Goal: Task Accomplishment & Management: Complete application form

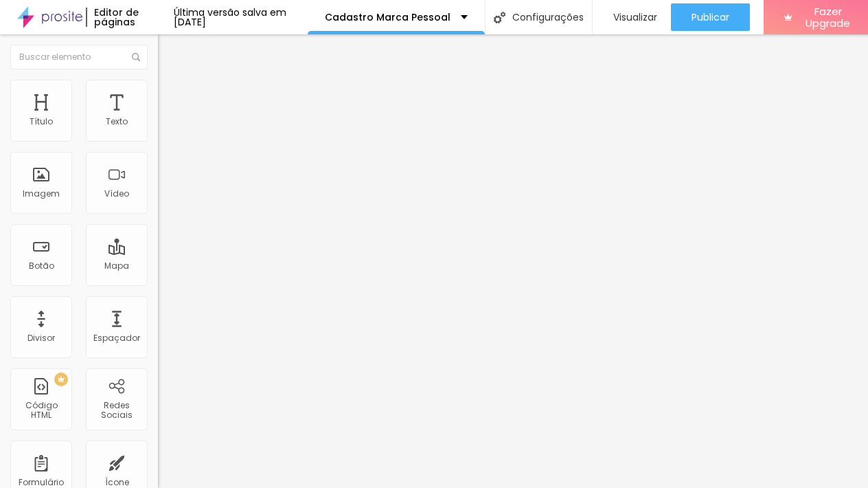
click at [158, 89] on li "Estilo" at bounding box center [237, 87] width 158 height 14
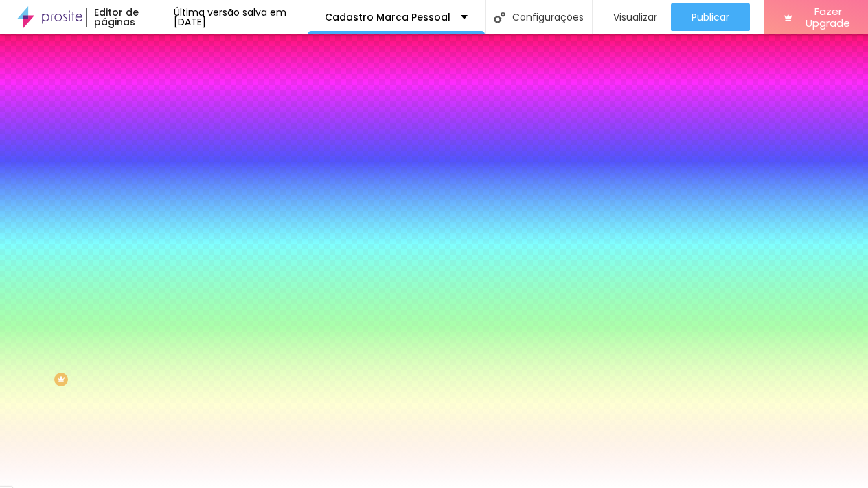
click at [158, 93] on img at bounding box center [164, 99] width 12 height 12
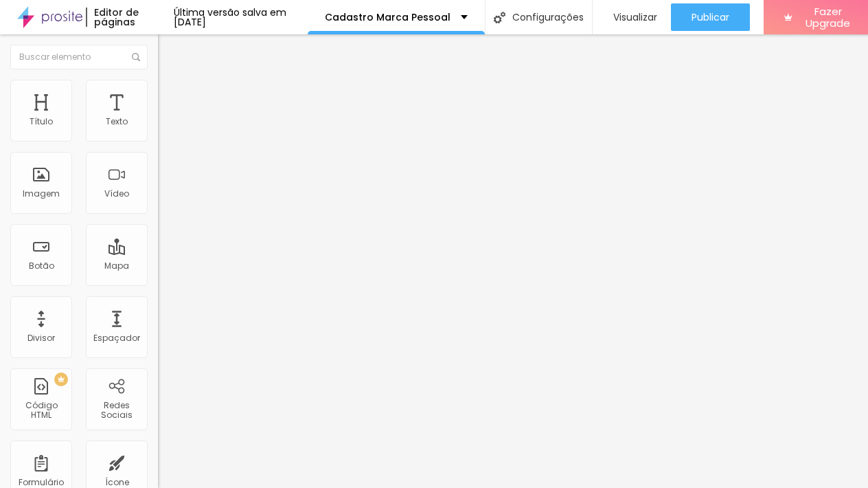
click at [158, 78] on img at bounding box center [164, 72] width 12 height 12
click at [158, 139] on img at bounding box center [162, 143] width 8 height 8
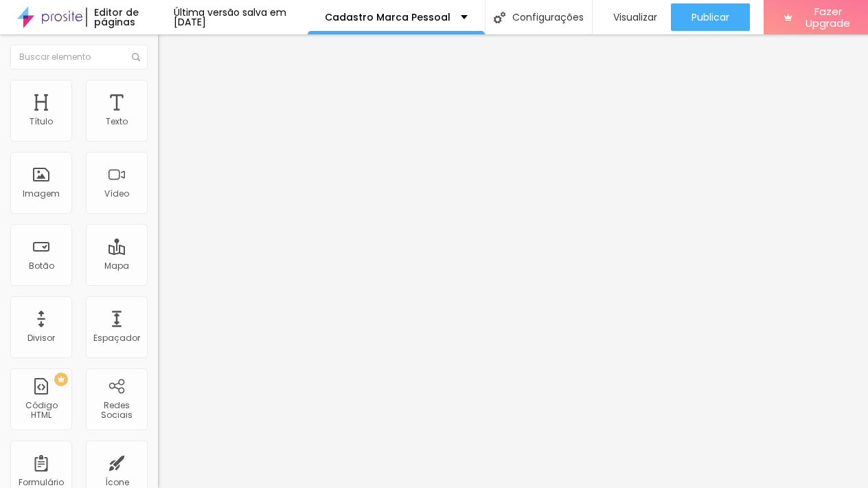
scroll to position [1287, 0]
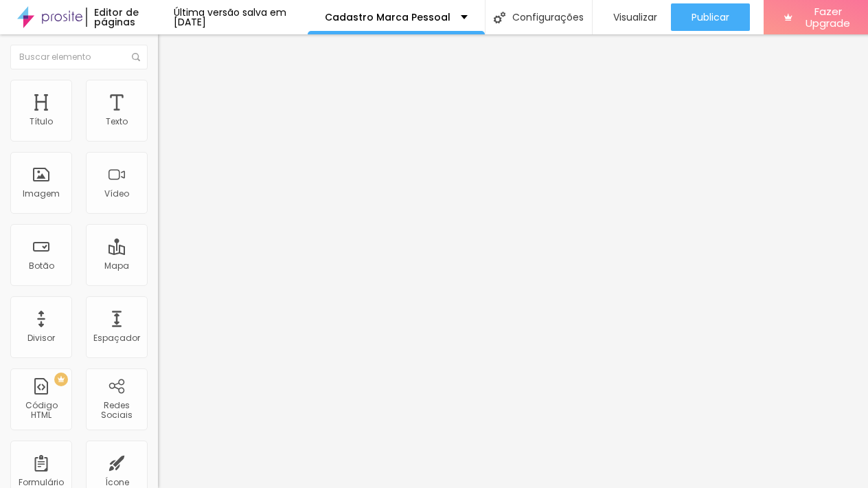
scroll to position [1663, 0]
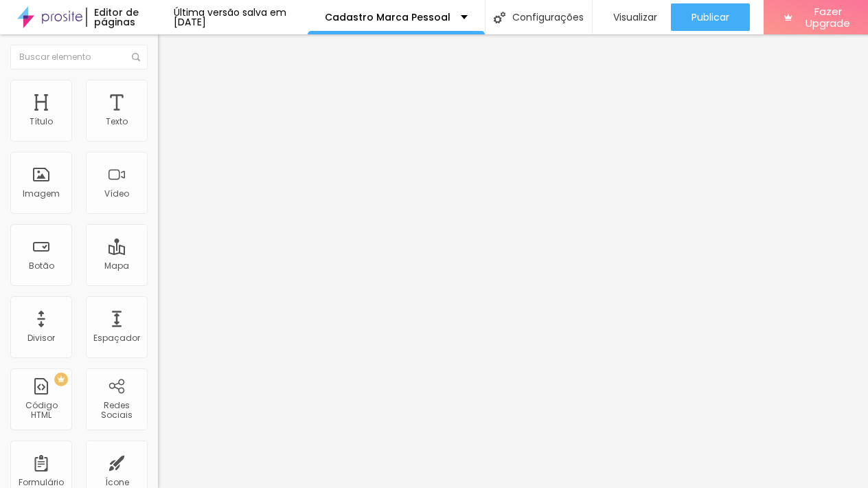
drag, startPoint x: 268, startPoint y: 158, endPoint x: 472, endPoint y: 159, distance: 204.0
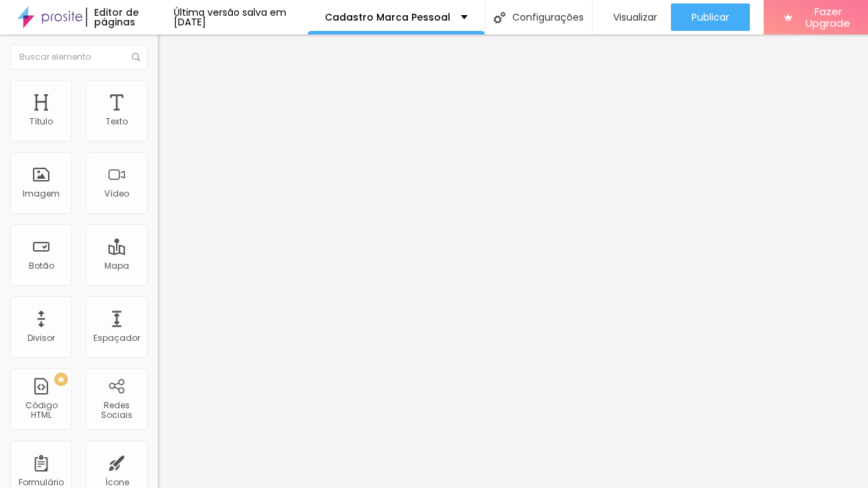
paste input "EDUCACIONAL - utilizando as fotos para criar conteúdo educativo, fornecendo dic…"
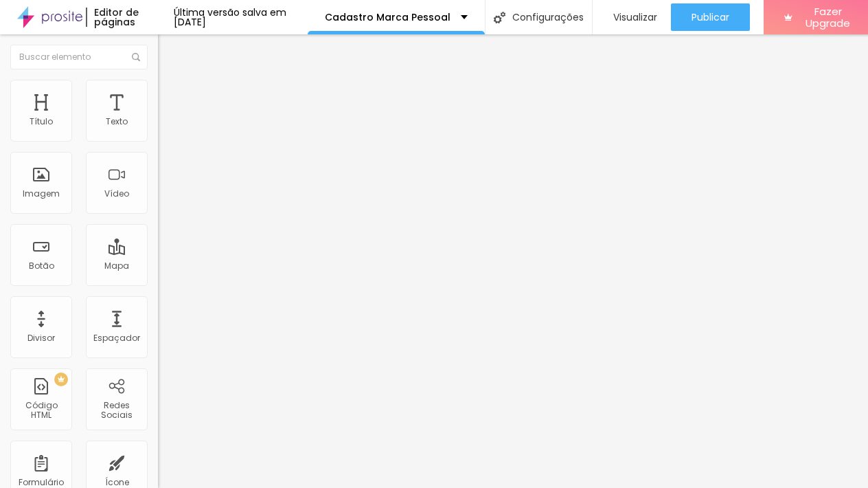
scroll to position [1588, 0]
type input "EDUCACIONAL - utilizando as fotos para criar conteúdo educativo, fornecendo dic…"
drag, startPoint x: 425, startPoint y: 221, endPoint x: 556, endPoint y: 224, distance: 131.3
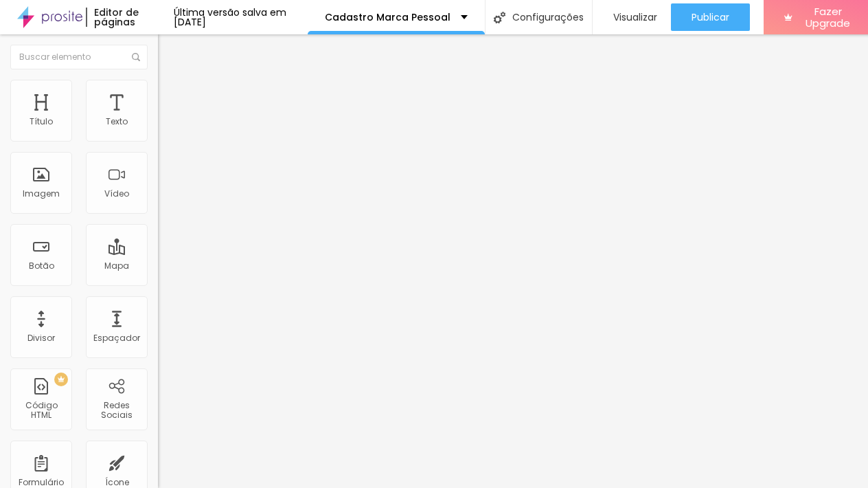
drag, startPoint x: 338, startPoint y: 221, endPoint x: 459, endPoint y: 219, distance: 120.9
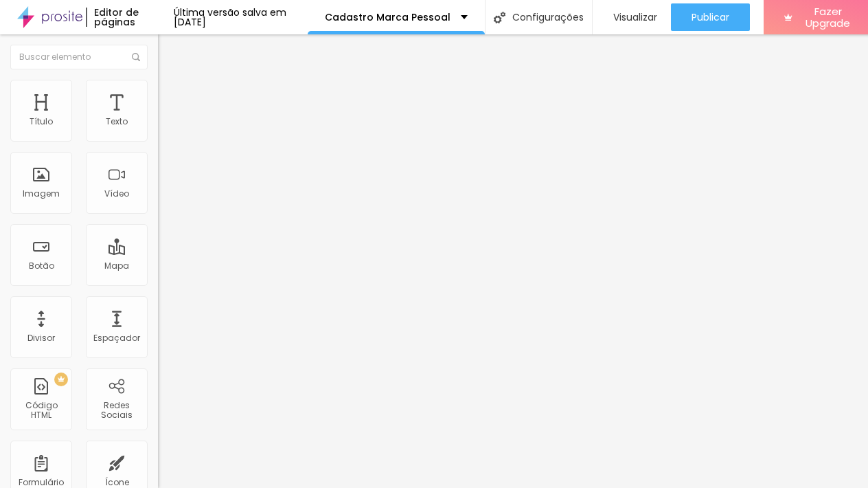
paste input "nformações relevantes."
type input "EDUCACIONAL - utilizando as fotos para criar conteúdo educativo, fornecendo dic…"
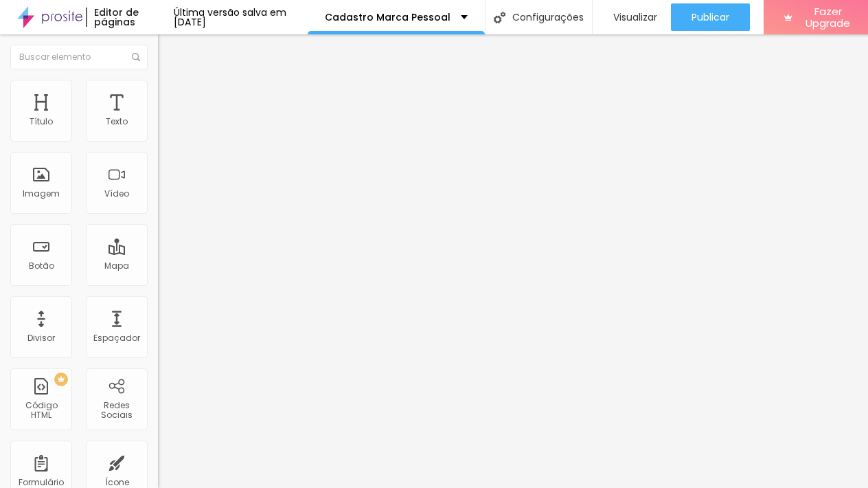
drag, startPoint x: 259, startPoint y: 201, endPoint x: 510, endPoint y: 209, distance: 251.6
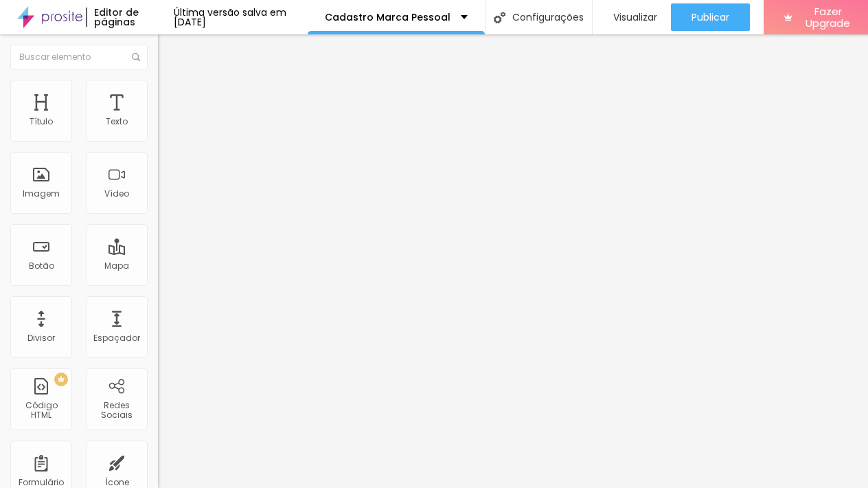
paste input "LIFESTYLE - utilizando as fotos para conversar com a audiência e gerar conexão,…"
type input "LIFESTYLE - utilizando as fotos para conversar com a audiência e gerar conexão,…"
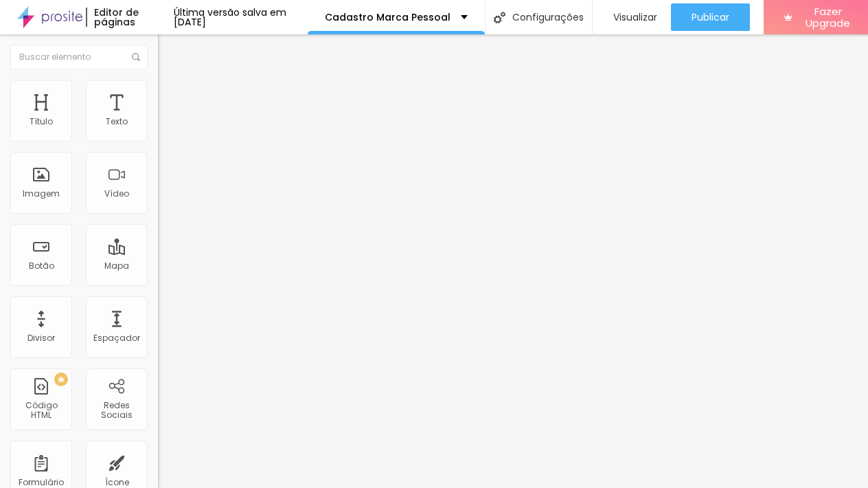
drag, startPoint x: 258, startPoint y: 232, endPoint x: 530, endPoint y: 242, distance: 272.3
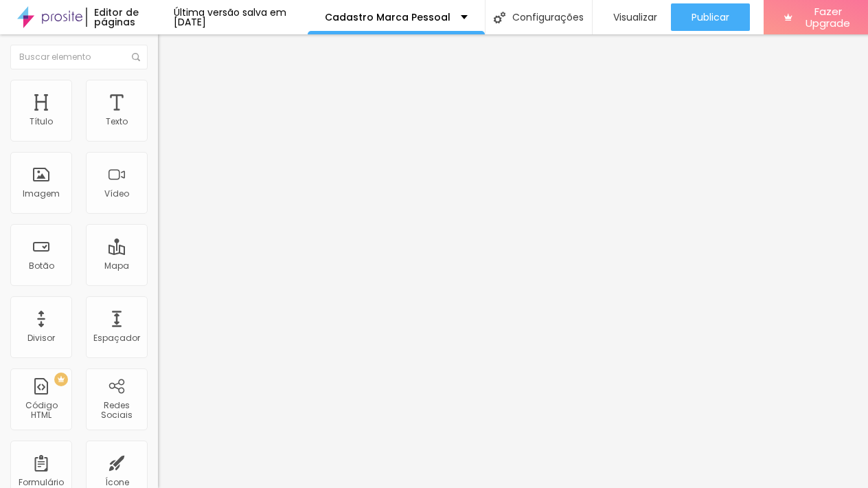
scroll to position [1457, 0]
click at [650, 16] on span "Visualizar" at bounding box center [636, 17] width 44 height 11
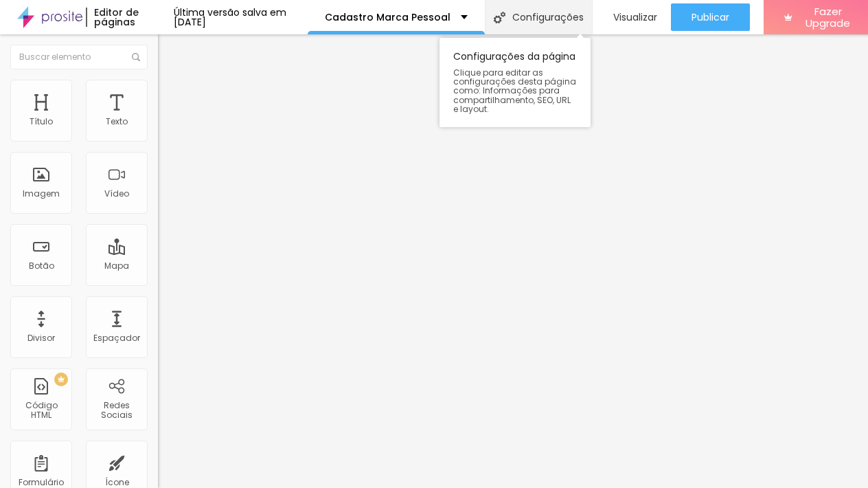
click at [531, 13] on div "Configurações" at bounding box center [539, 17] width 108 height 34
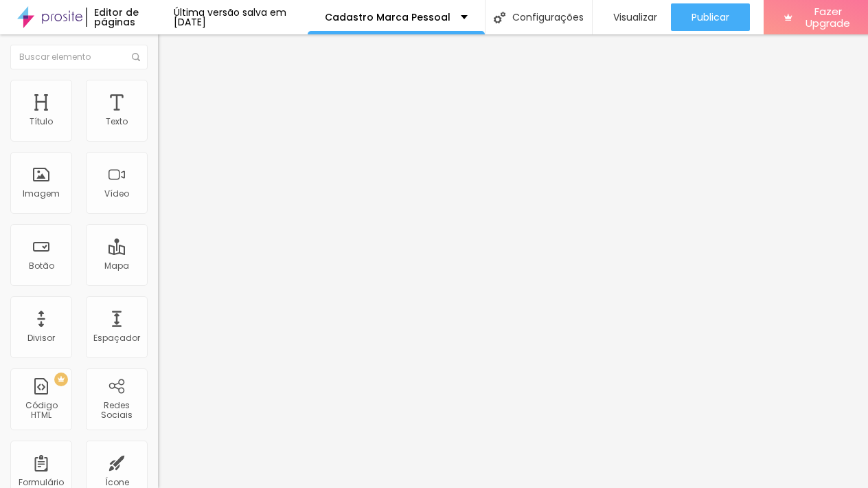
click at [170, 81] on span "Conteúdo" at bounding box center [191, 75] width 43 height 12
click at [158, 139] on img at bounding box center [162, 143] width 8 height 8
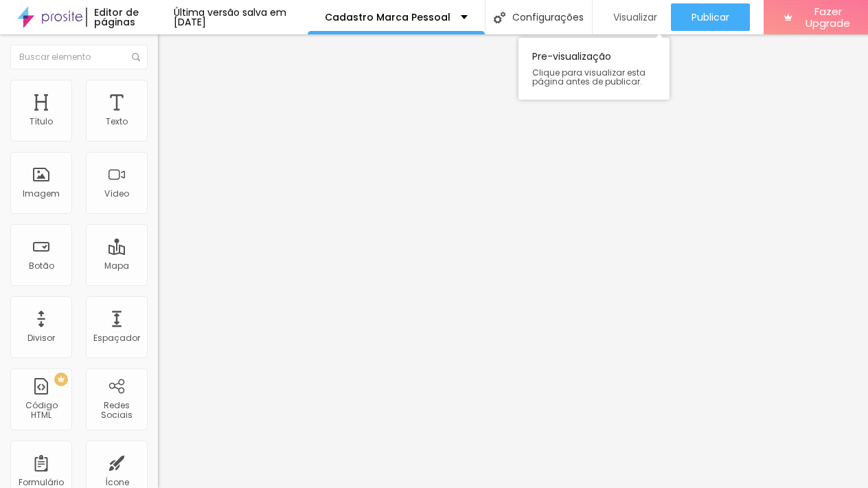
click at [635, 17] on span "Visualizar" at bounding box center [636, 17] width 44 height 11
click at [158, 139] on img at bounding box center [162, 143] width 8 height 8
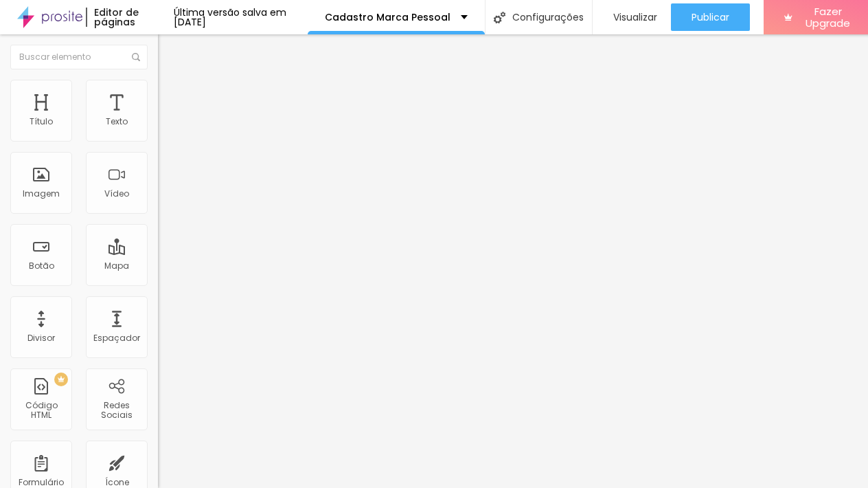
scroll to position [1246, 0]
drag, startPoint x: 245, startPoint y: 204, endPoint x: 344, endPoint y: 211, distance: 99.2
drag, startPoint x: 232, startPoint y: 275, endPoint x: 684, endPoint y: 274, distance: 451.4
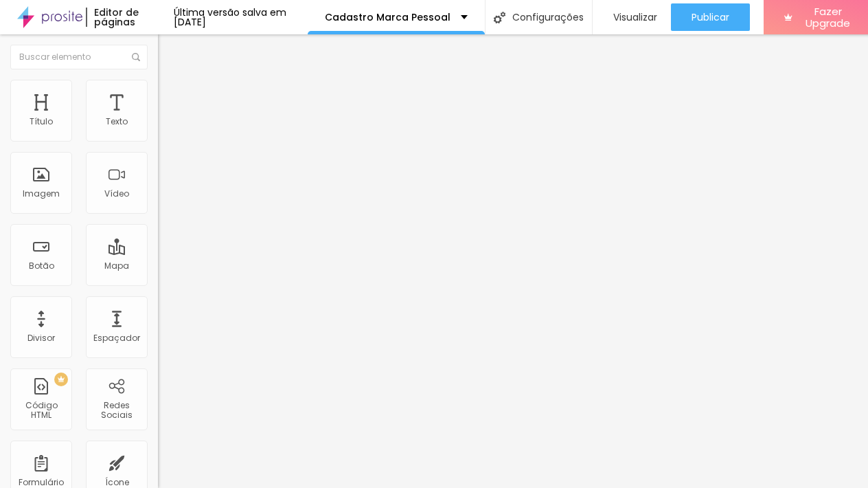
scroll to position [1751, 0]
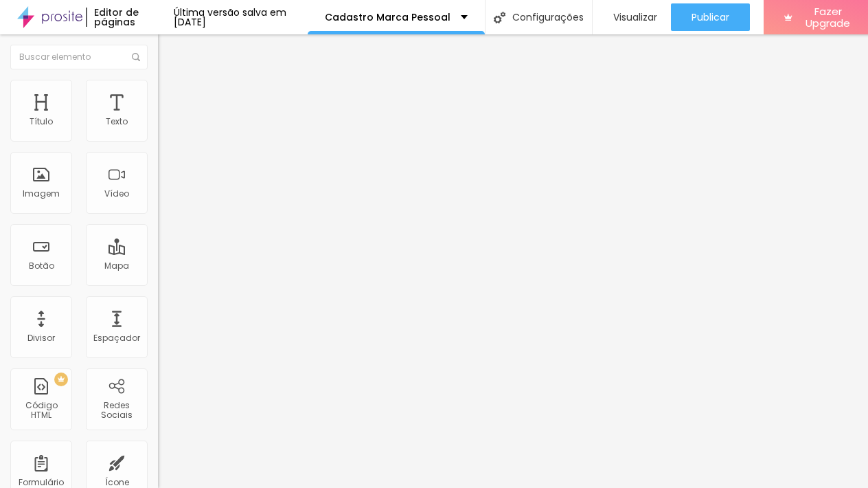
paste input "Você tem facilidade ou dificuldade em saber como você vai usar suas fotos?"
type input "Você tem facilidade ou dificuldade em saber como você vai usar suas fotos?"
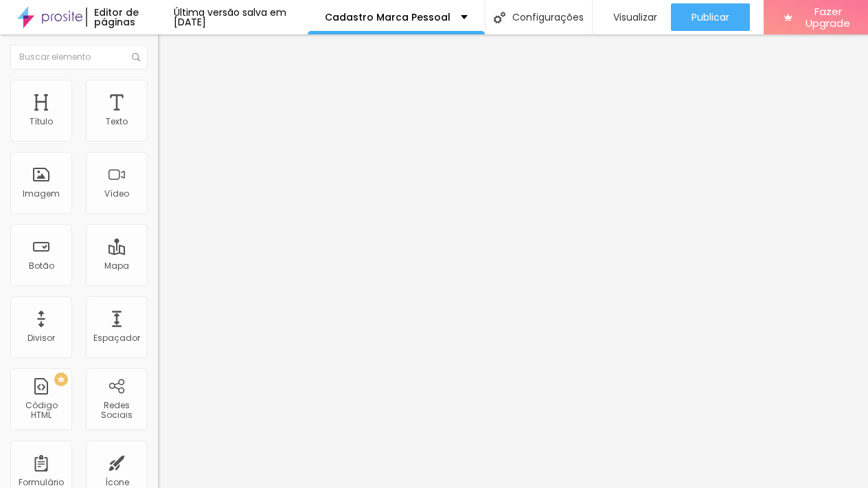
scroll to position [1323, 0]
drag, startPoint x: 258, startPoint y: 265, endPoint x: 499, endPoint y: 276, distance: 242.1
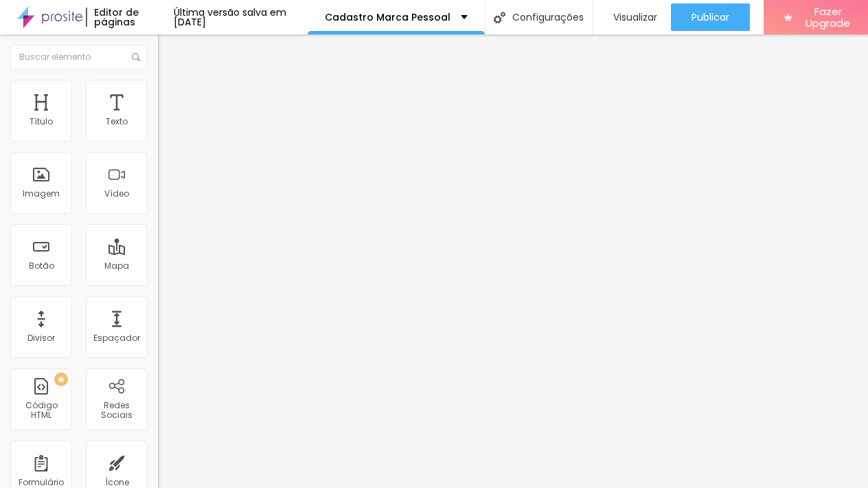
scroll to position [1764, 0]
drag, startPoint x: 258, startPoint y: 216, endPoint x: 307, endPoint y: 216, distance: 49.5
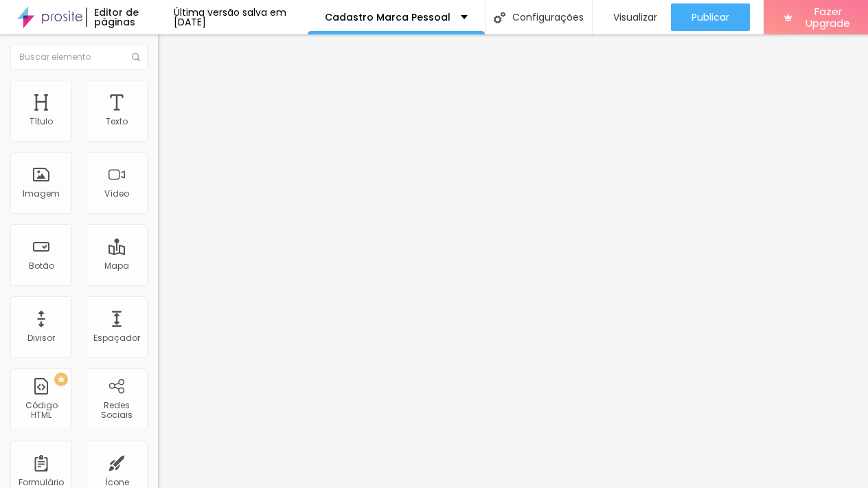
paste input "Tenho muita dificuldade e zero experiência"
type input "Tenho muita dificuldade e zero experiência"
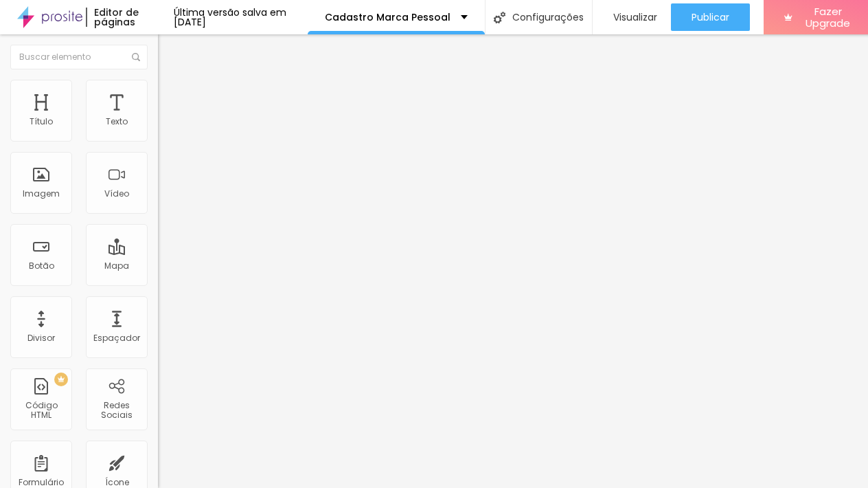
drag, startPoint x: 326, startPoint y: 289, endPoint x: 510, endPoint y: 301, distance: 184.5
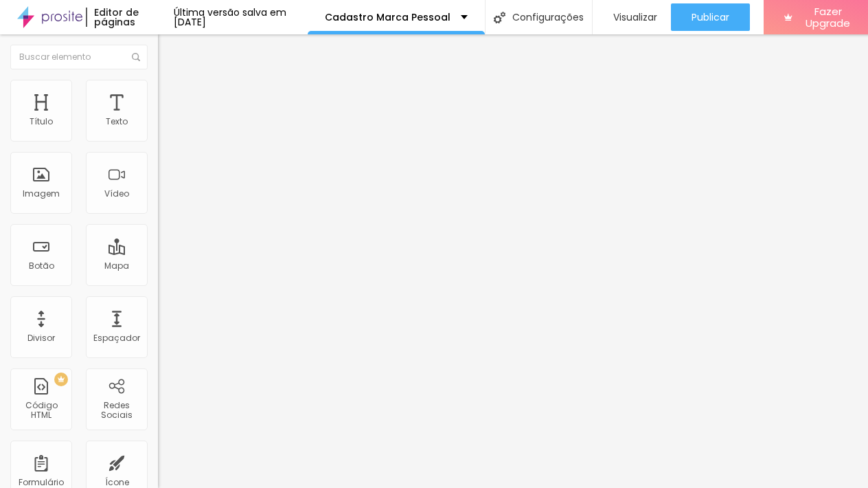
paste input "Tenho dificuldade mas já sei como irei utilizá-las"
type input "Tenho dificuldade mas já sei como irei utilizá-las"
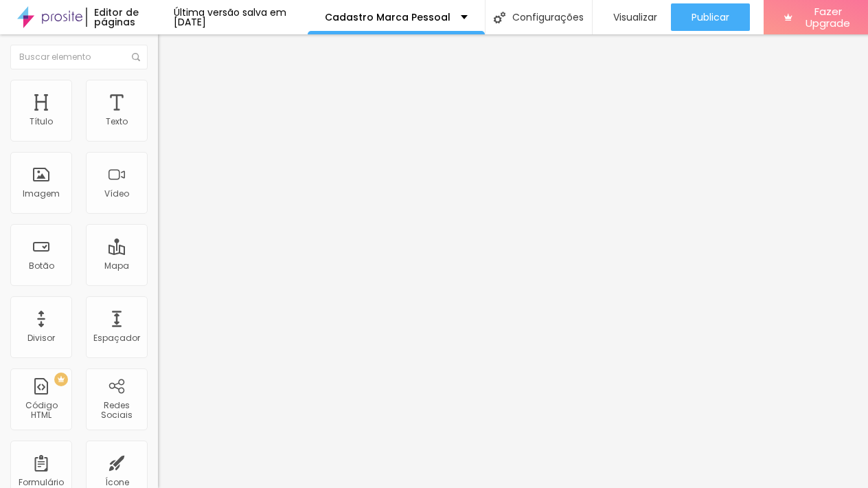
drag, startPoint x: 259, startPoint y: 265, endPoint x: 412, endPoint y: 264, distance: 153.2
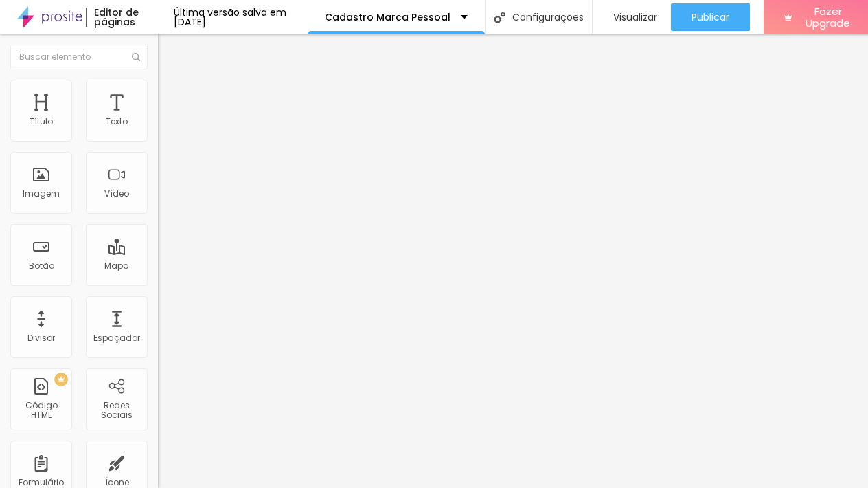
drag, startPoint x: 259, startPoint y: 257, endPoint x: 493, endPoint y: 262, distance: 234.3
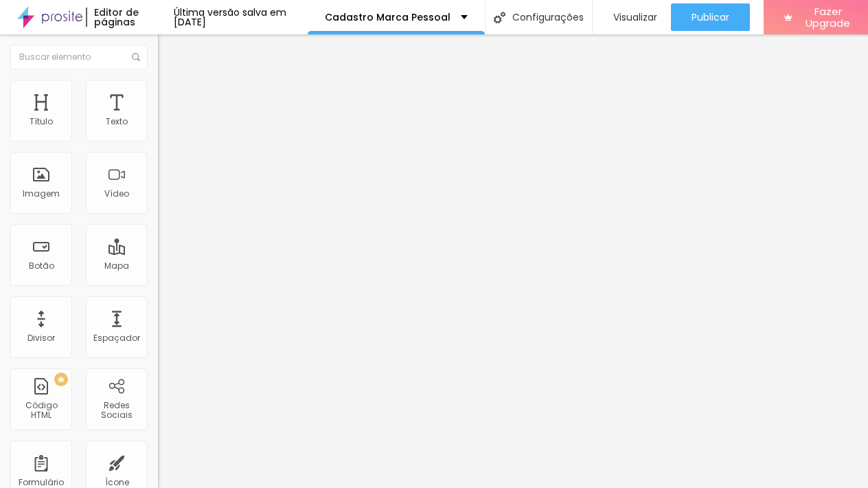
scroll to position [1826, 0]
paste input "Tenho dificuldade e por isso terei outra pessoa/empresa cuidando disso."
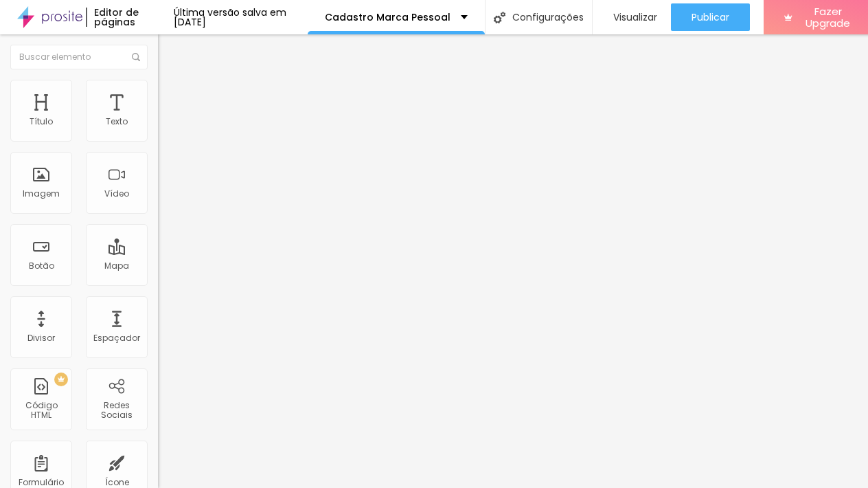
type input "Tenho dificuldade e por isso terei outra pessoa/empresa cuidando disso."
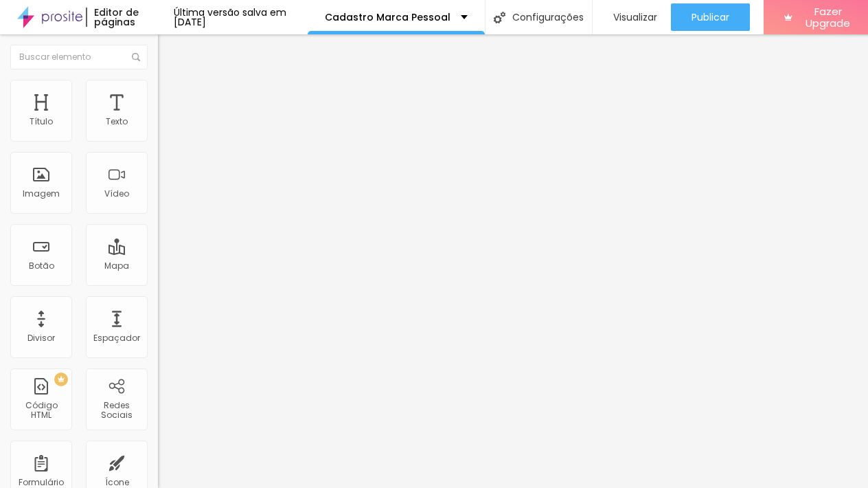
drag, startPoint x: 260, startPoint y: 276, endPoint x: 495, endPoint y: 282, distance: 235.0
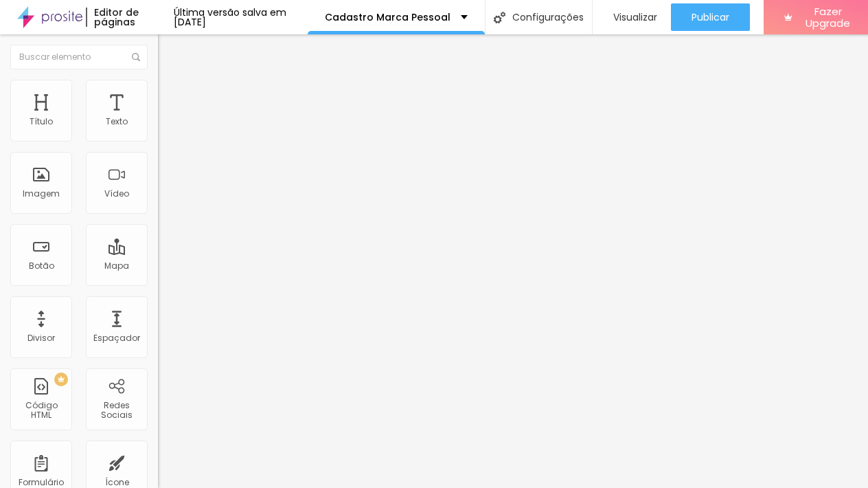
paste input "Não tenho dificuldade mas terei outra pessoa/empresa cuidando disso."
type input "Não tenho dificuldade mas terei outra pessoa/empresa cuidando disso."
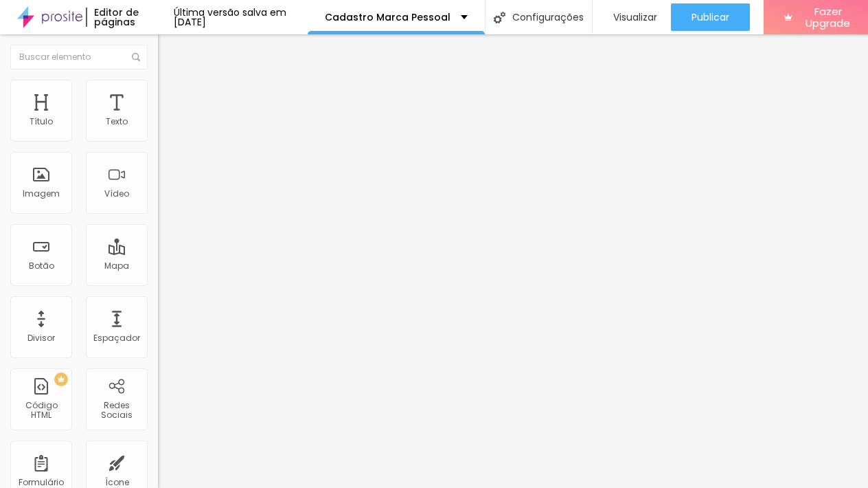
scroll to position [1337, 0]
drag, startPoint x: 259, startPoint y: 267, endPoint x: 504, endPoint y: 278, distance: 244.8
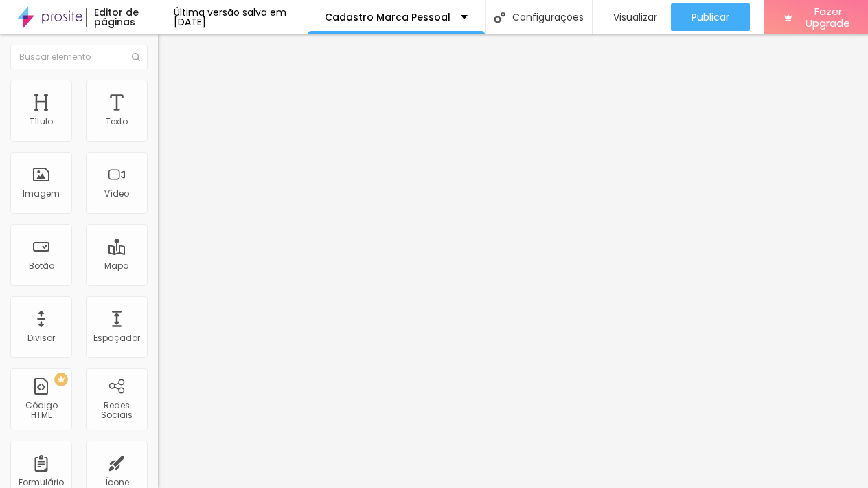
paste input "Não tenho dificuldade e farei isso por conta própria."
type input "Não tenho dificuldade e farei isso por conta própria."
drag, startPoint x: 235, startPoint y: 227, endPoint x: 625, endPoint y: 239, distance: 389.7
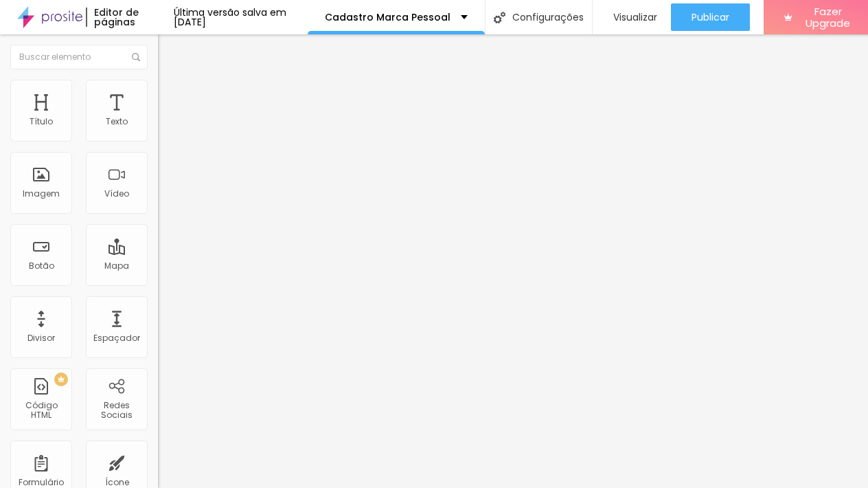
paste input "Você tem facilidade ou dificuldade em saber como você vai usar suas fotos?"
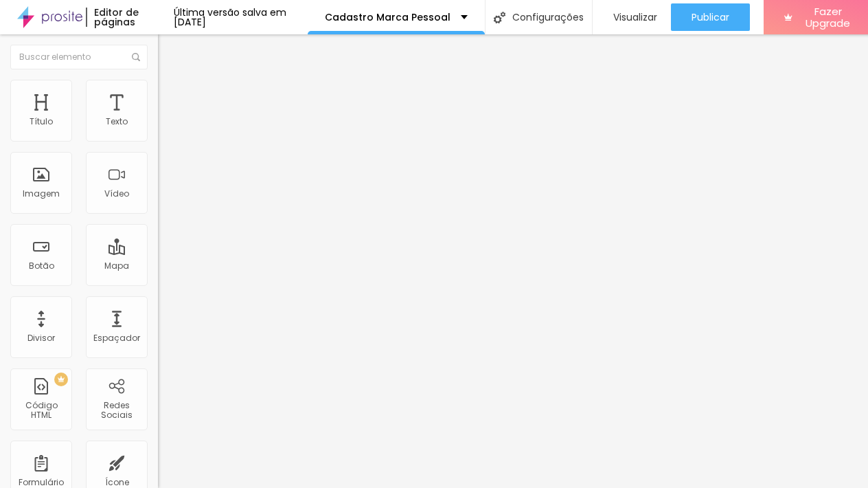
scroll to position [1786, 0]
type input "Você tem facilidade ou dificuldade em saber como você vai usar suas fotos?"
click at [158, 139] on img at bounding box center [162, 143] width 8 height 8
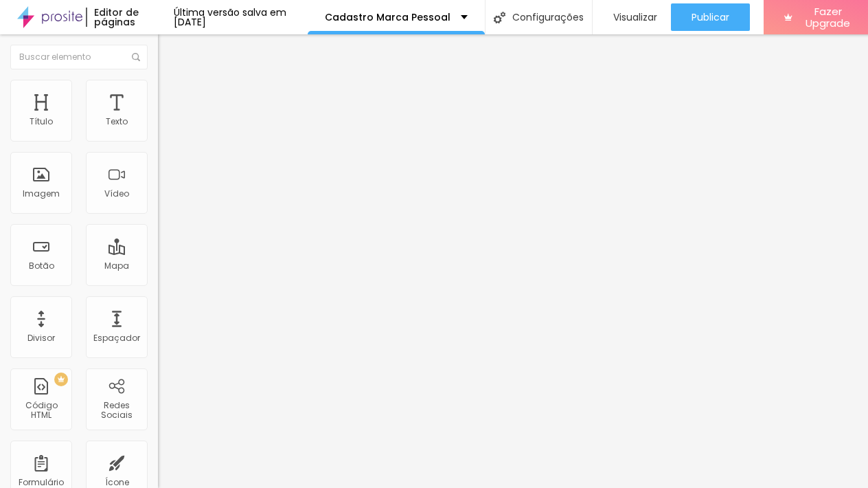
drag, startPoint x: 234, startPoint y: 254, endPoint x: 685, endPoint y: 258, distance: 451.4
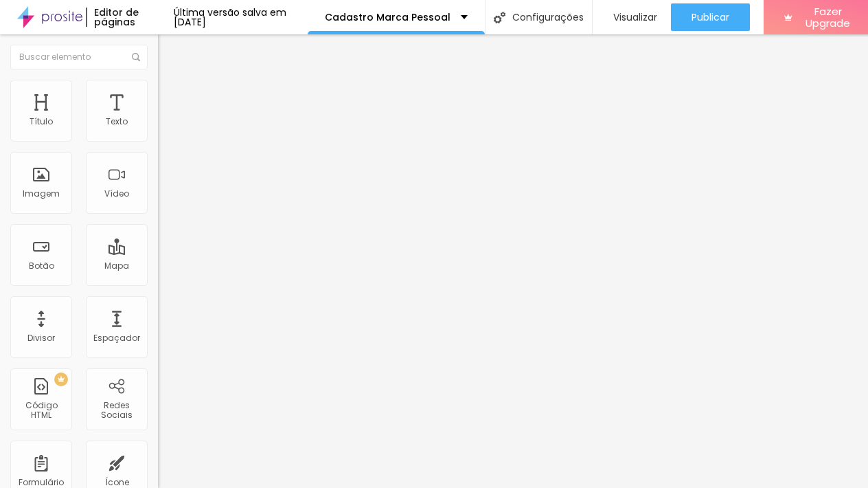
scroll to position [1972, 0]
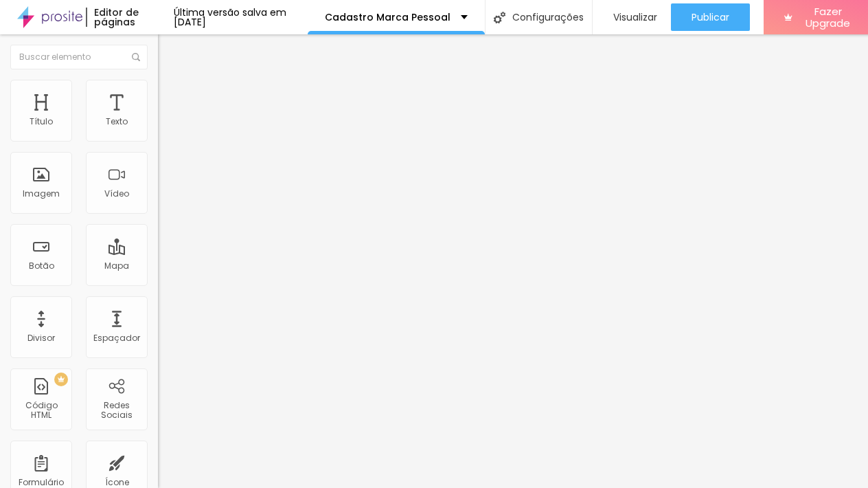
paste input "Quais os principais estilos de conteúdo que deseja levar para seu perfil? (sele…"
type input "Quais os principais estilos de conteúdo que deseja levar para seu perfil? (sele…"
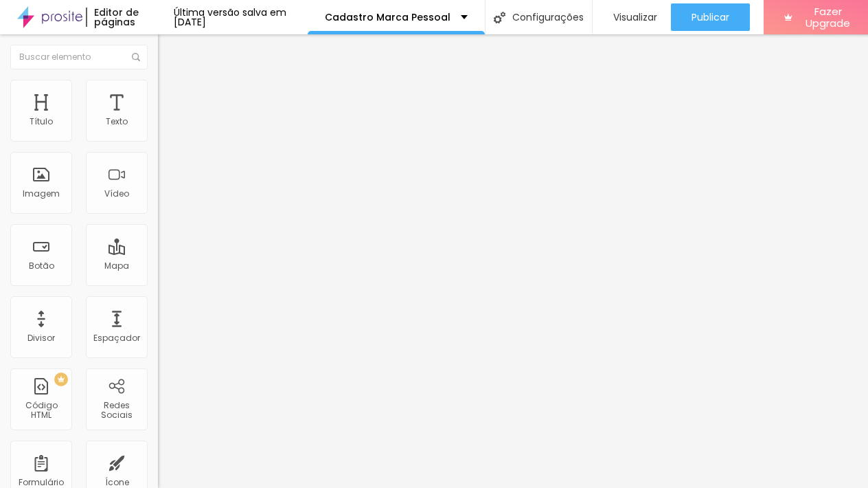
drag, startPoint x: 258, startPoint y: 257, endPoint x: 575, endPoint y: 275, distance: 317.9
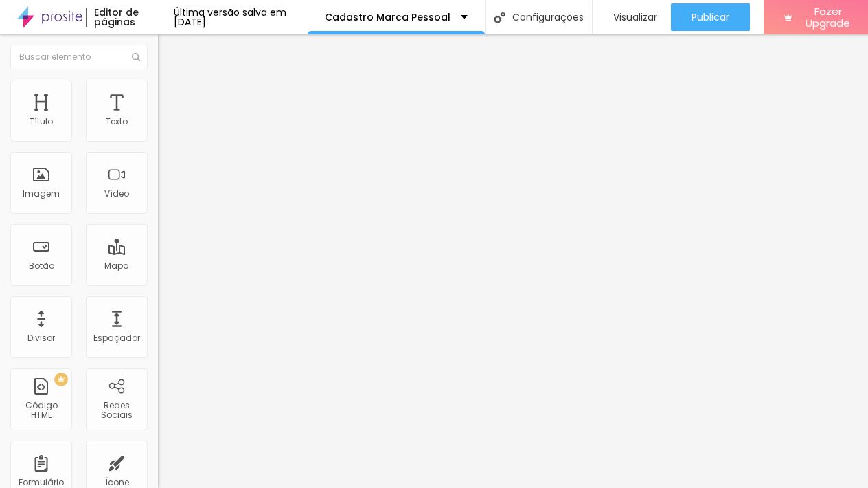
scroll to position [1972, 0]
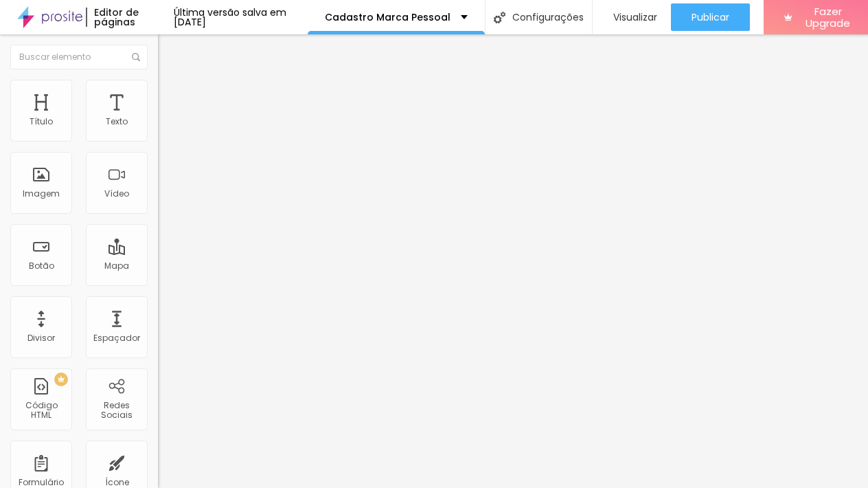
paste input "EDUCACIONAL - utilizando as fotos para criar conteúdo educativo, fornecendo dic…"
type input "EDUCACIONAL - utilizando as fotos para criar conteúdo educativo, fornecendo dic…"
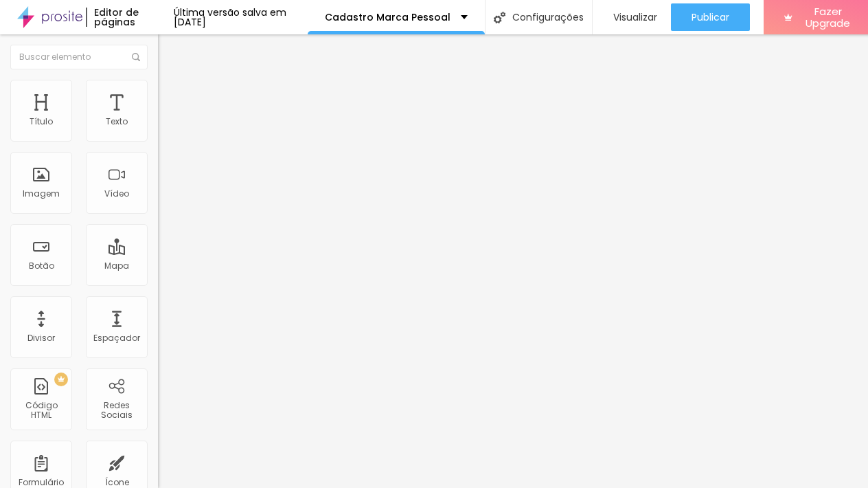
drag, startPoint x: 257, startPoint y: 243, endPoint x: 335, endPoint y: 241, distance: 78.3
drag, startPoint x: 258, startPoint y: 241, endPoint x: 508, endPoint y: 266, distance: 250.6
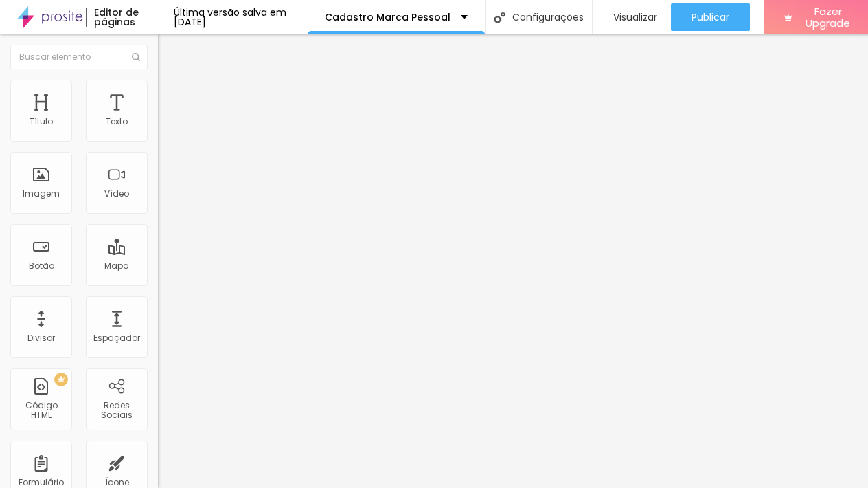
scroll to position [2003, 0]
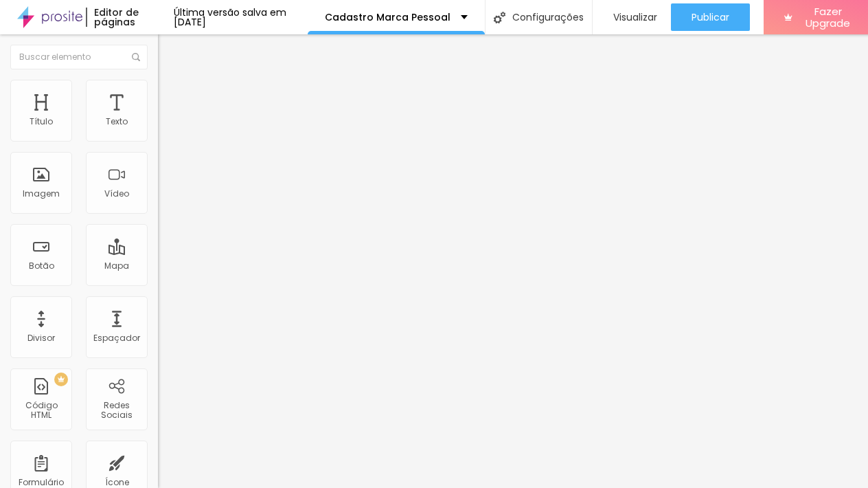
paste input "LIFESTYLE - utilizando as fotos para conversar com a audiência e gerar conexão,…"
type input "LIFESTYLE - utilizando as fotos para conversar com a audiência e gerar conexão,…"
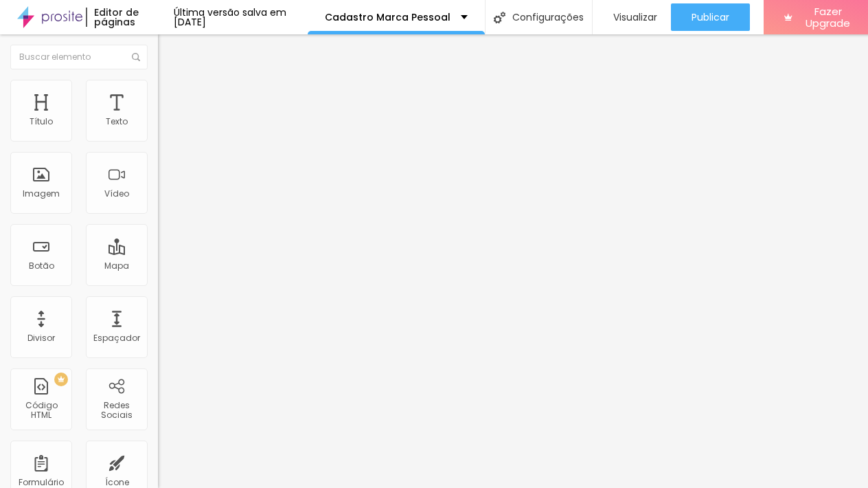
drag, startPoint x: 257, startPoint y: 310, endPoint x: 412, endPoint y: 315, distance: 155.3
drag, startPoint x: 259, startPoint y: 309, endPoint x: 510, endPoint y: 324, distance: 251.2
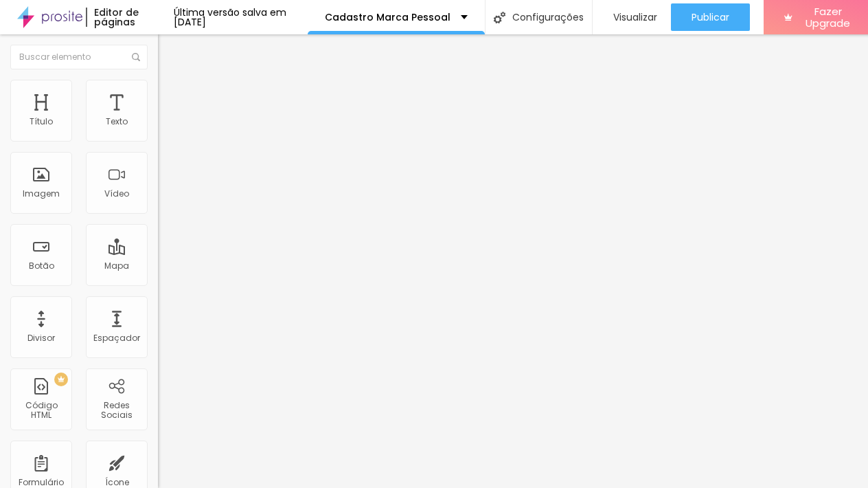
paste input "TUTORIAIS - utilizando as imagens como capas de conteúdos que desejo ensinar ou…"
type input "TUTORIAIS - utilizando as imagens como capas de conteúdos que desejo ensinar ou…"
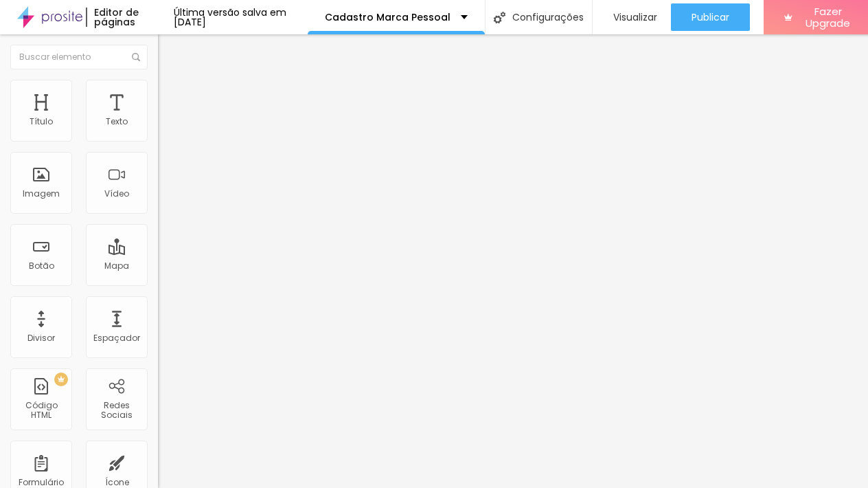
drag, startPoint x: 259, startPoint y: 307, endPoint x: 559, endPoint y: 316, distance: 299.7
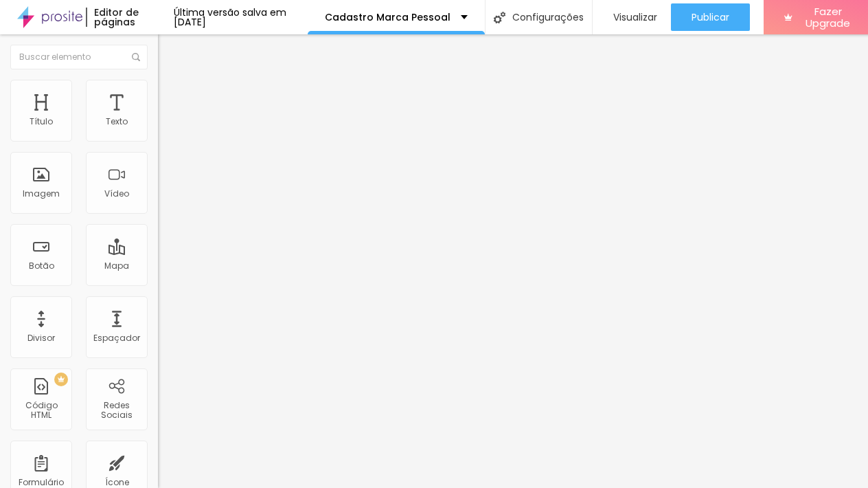
paste input "BASTIDORES - utilizando as minhas imagens/bastidores do meu negócio para criar …"
type input "BASTIDORES - utilizando as minhas imagens/bastidores do meu negócio para criar …"
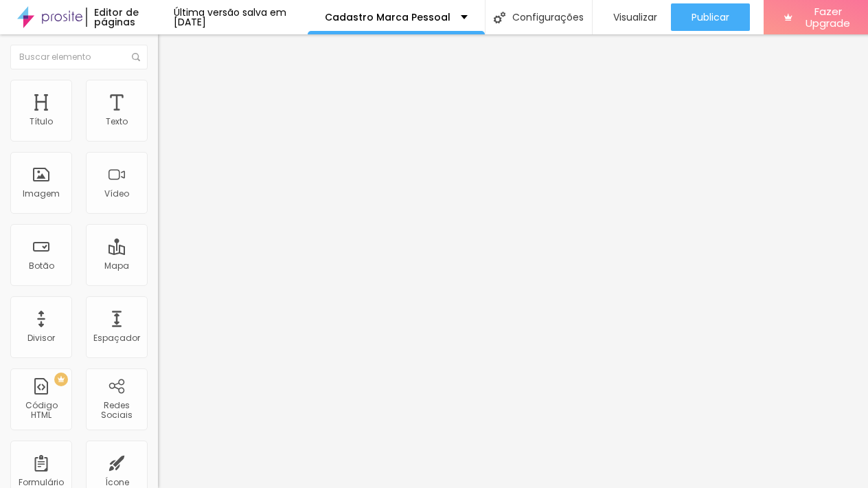
drag, startPoint x: 231, startPoint y: 225, endPoint x: 785, endPoint y: 229, distance: 554.4
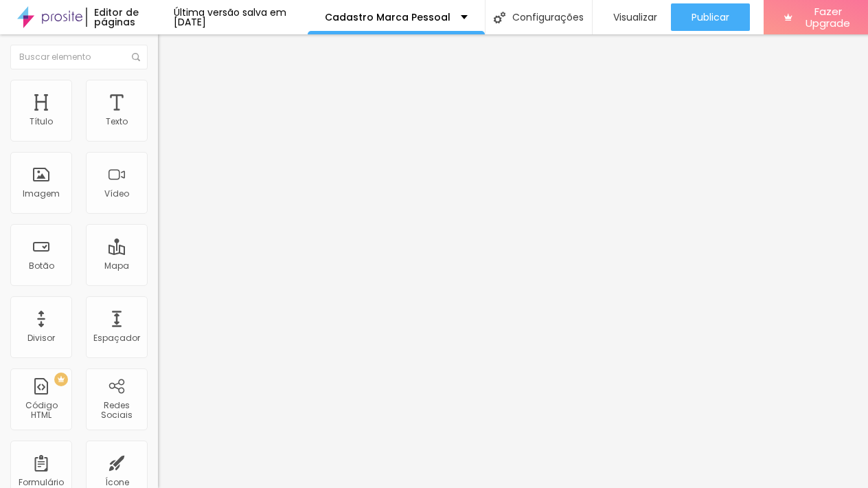
paste input "Quais os principais estilos de conteúdo que deseja levar para seu perfil? (sele…"
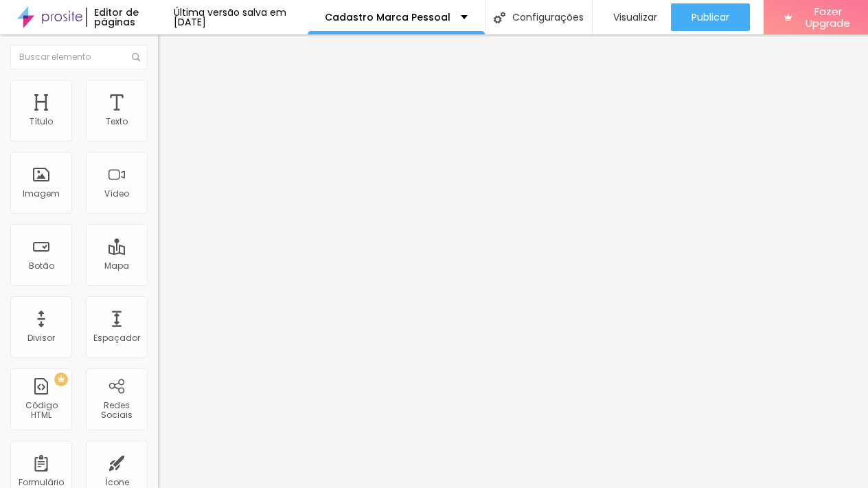
type input "Quais os principais estilos de conteúdo que deseja levar para seu perfil? (sele…"
drag, startPoint x: 639, startPoint y: 436, endPoint x: 543, endPoint y: 402, distance: 101.9
click at [158, 139] on img at bounding box center [162, 143] width 8 height 8
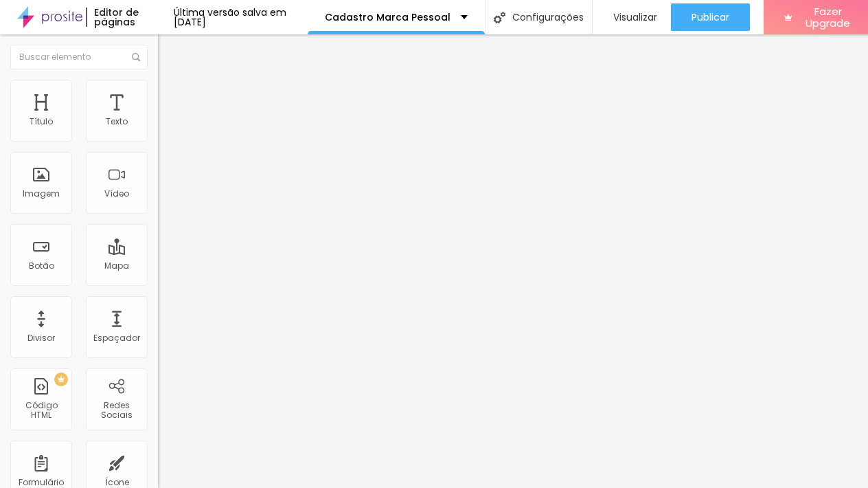
drag, startPoint x: 320, startPoint y: 197, endPoint x: 189, endPoint y: 192, distance: 131.3
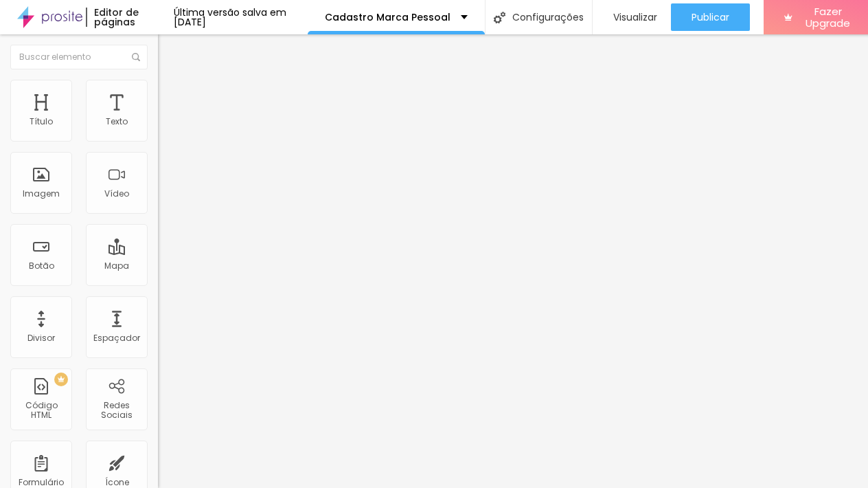
type input "Você tem facilidade ou dificuldade em saber como irá usar as fotos?"
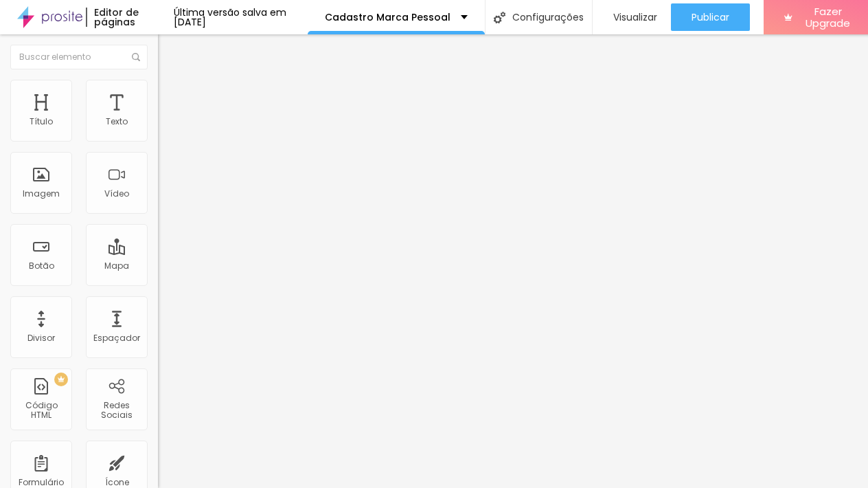
type input "Qual(is) o(s) principal(is) estilo(s) de conteúdos você deseja levar para seu p…"
click at [635, 13] on span "Visualizar" at bounding box center [636, 17] width 44 height 11
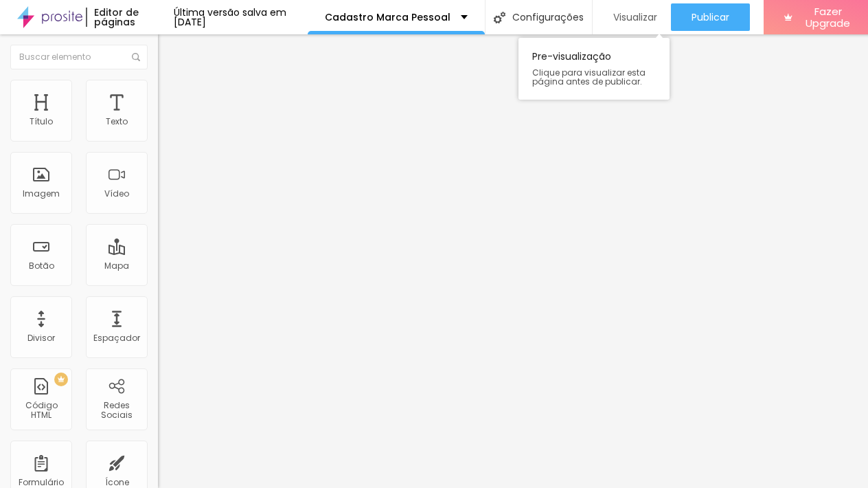
scroll to position [0, 1]
click at [157, 139] on img at bounding box center [161, 143] width 8 height 8
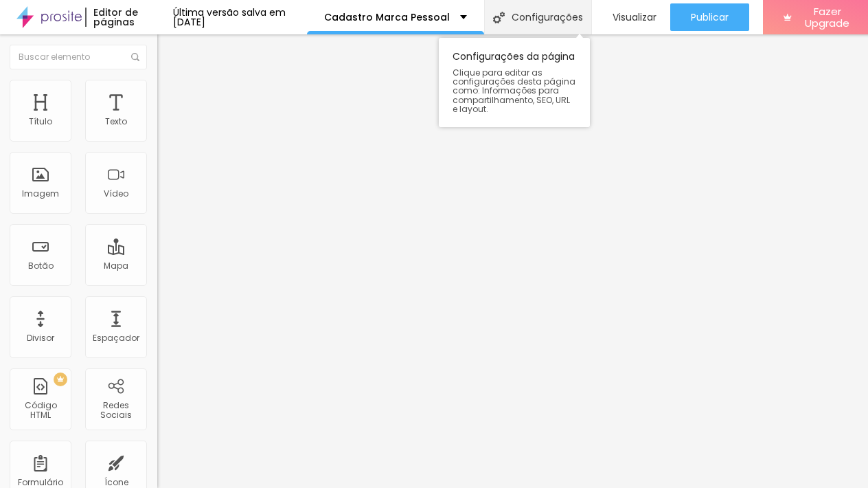
click at [563, 22] on div "Configurações" at bounding box center [538, 17] width 108 height 34
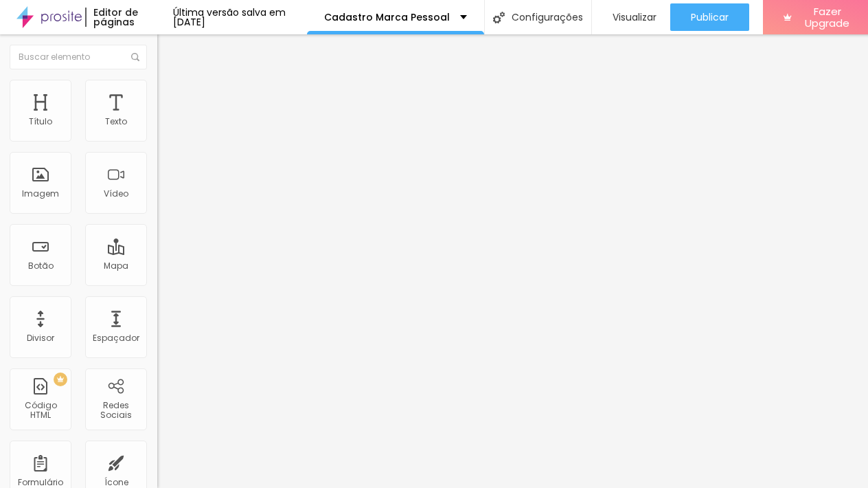
drag, startPoint x: 195, startPoint y: 89, endPoint x: 223, endPoint y: 104, distance: 32.0
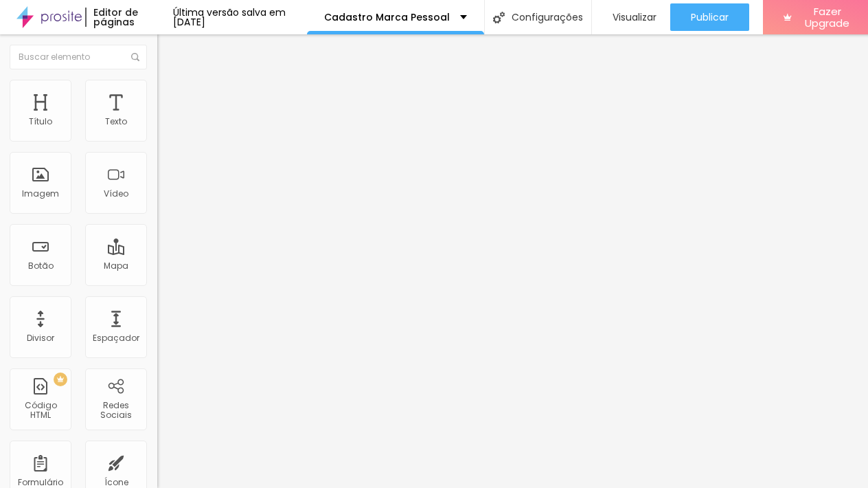
drag, startPoint x: 201, startPoint y: 114, endPoint x: 240, endPoint y: 131, distance: 42.8
